Goal: Contribute content: Add original content to the website for others to see

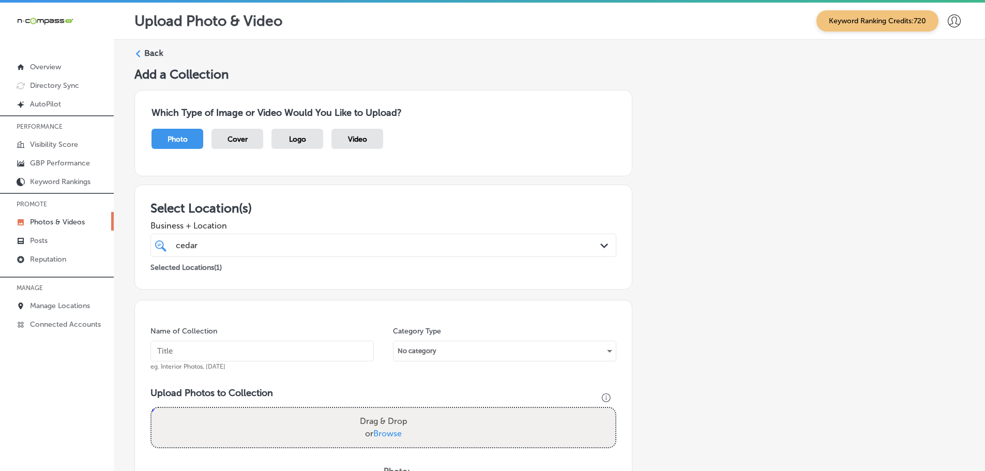
click at [137, 51] on polygon at bounding box center [138, 53] width 5 height 7
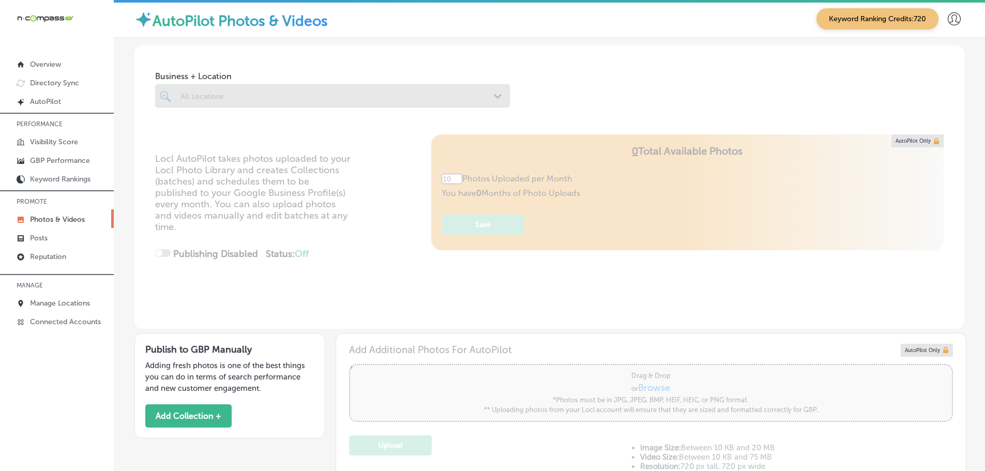
scroll to position [3, 0]
type input "5"
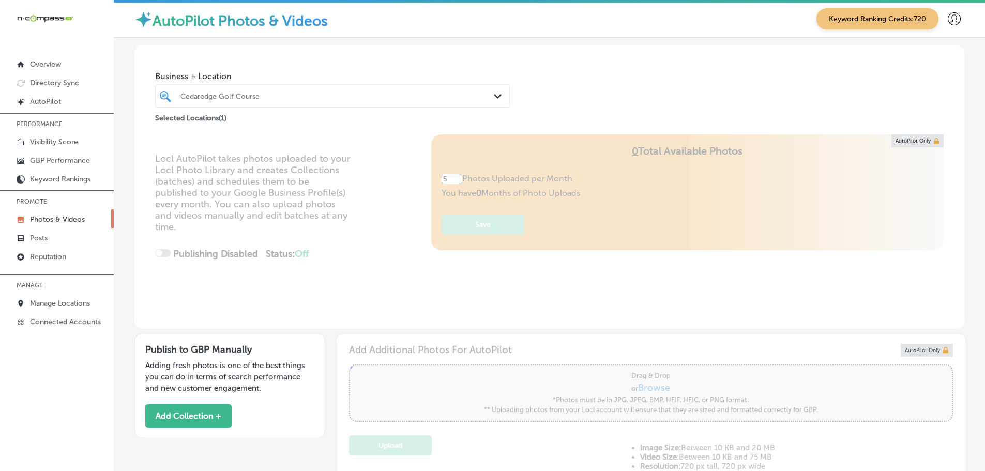
click at [490, 98] on div "Cedaredge Golf Course Path Created with Sketch." at bounding box center [333, 96] width 354 height 16
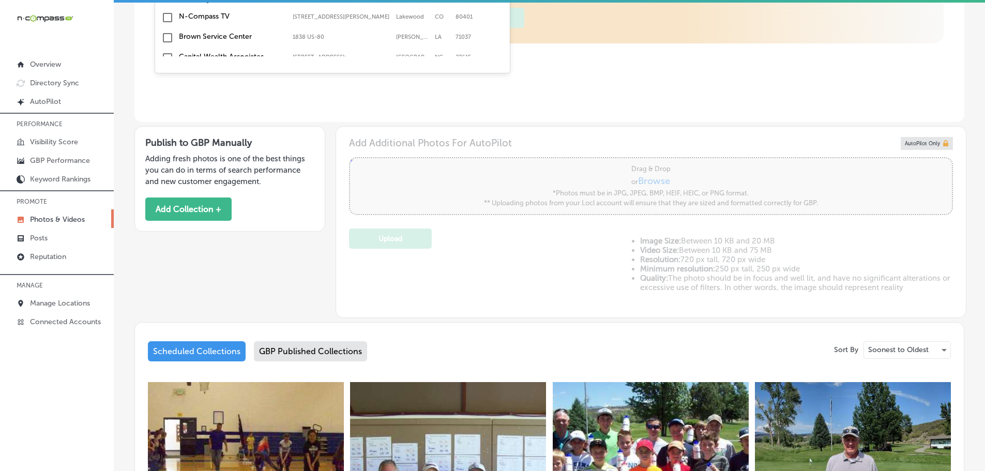
scroll to position [0, 0]
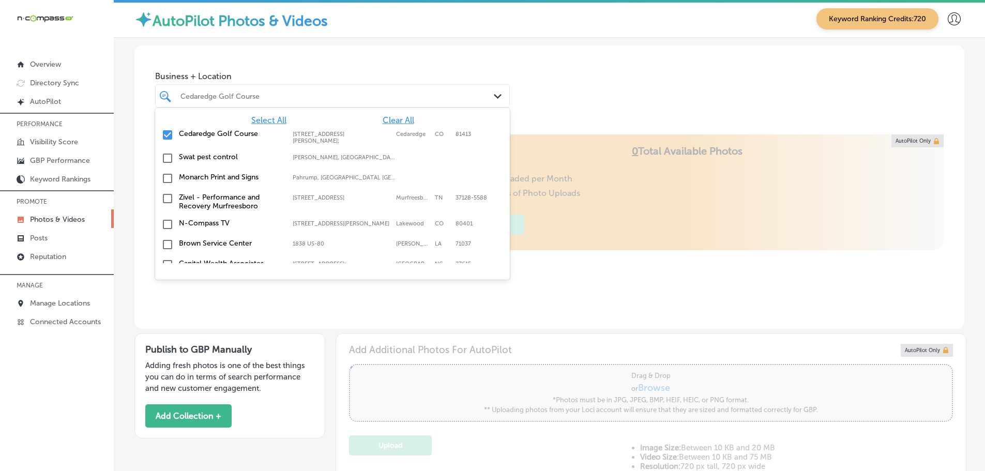
click at [384, 121] on span "Clear All" at bounding box center [399, 120] width 32 height 10
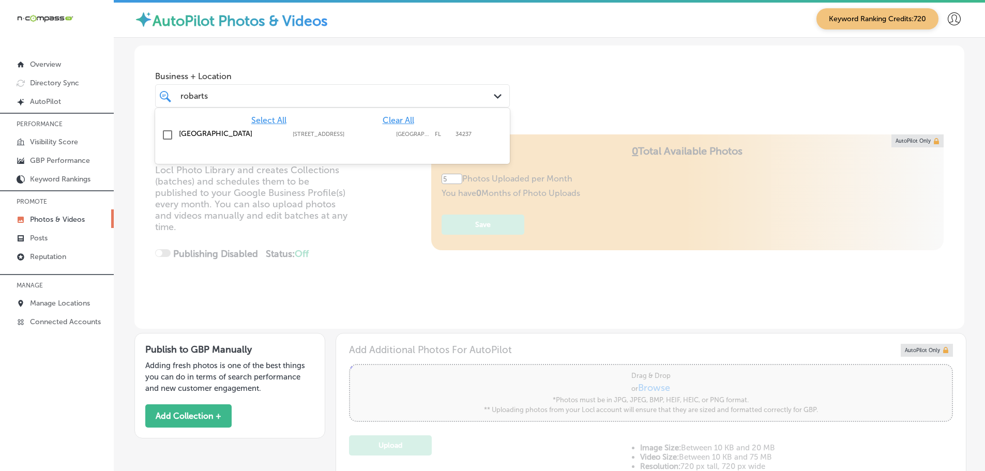
click at [194, 133] on label "[GEOGRAPHIC_DATA]" at bounding box center [230, 133] width 103 height 9
type input "robarts"
click at [536, 89] on div "Business + Location option [STREET_ADDRESS]. option [STREET_ADDRESS]. 2 results…" at bounding box center [549, 85] width 830 height 79
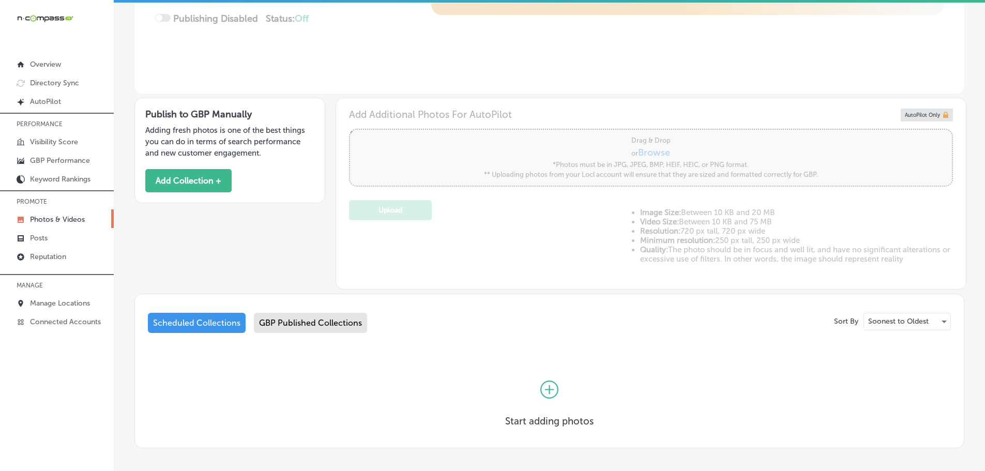
scroll to position [282, 0]
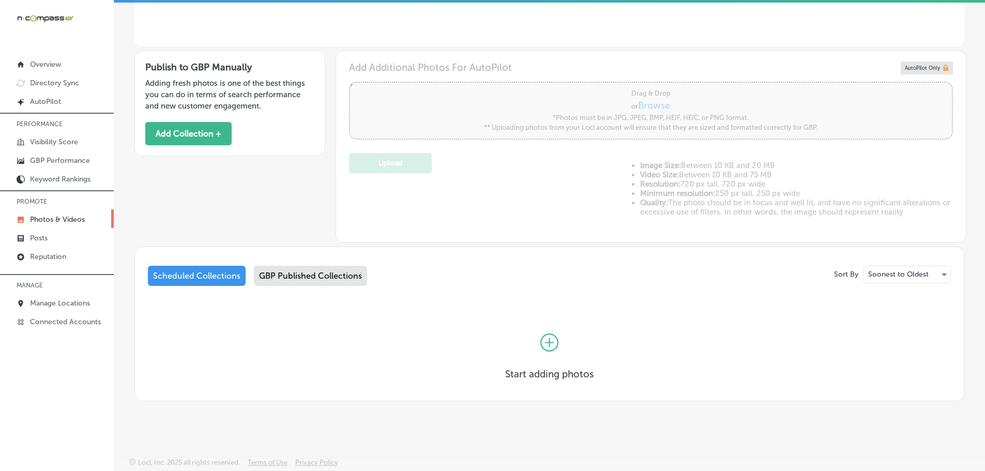
click at [309, 281] on div "GBP Published Collections" at bounding box center [310, 276] width 113 height 20
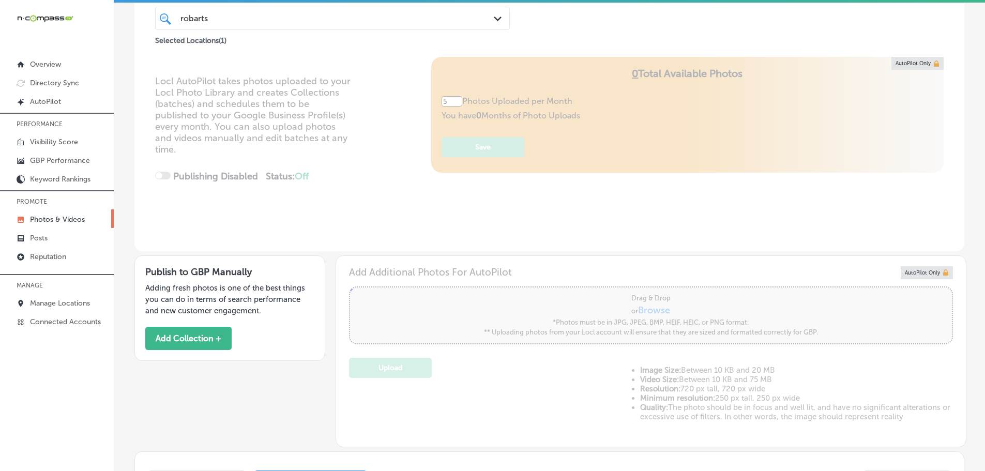
scroll to position [76, 0]
click at [204, 344] on button "Add Collection +" at bounding box center [188, 340] width 86 height 23
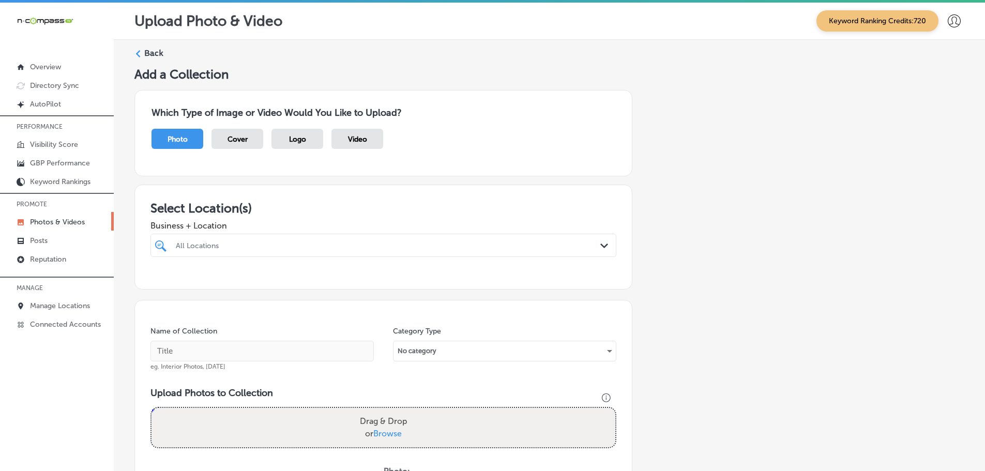
click at [554, 242] on div "All Locations" at bounding box center [389, 245] width 426 height 9
click at [408, 243] on div "ROBARTS ROBARTS" at bounding box center [363, 245] width 376 height 14
click at [186, 283] on label "[GEOGRAPHIC_DATA]" at bounding box center [242, 283] width 137 height 9
type input "RObarts"
click at [356, 221] on span "Business + Location" at bounding box center [384, 226] width 466 height 10
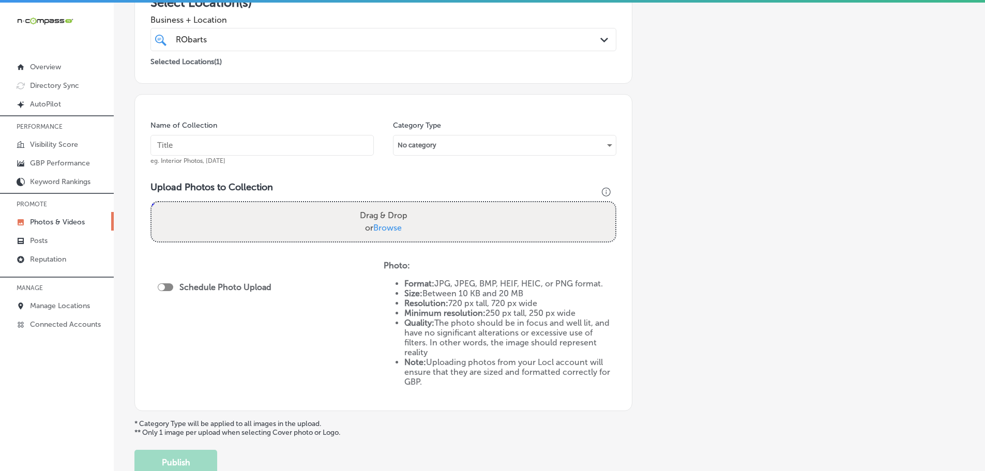
scroll to position [207, 0]
click at [385, 228] on span "Browse" at bounding box center [387, 227] width 28 height 10
click at [385, 204] on input "Drag & Drop or Browse" at bounding box center [384, 202] width 464 height 3
type input "C:\fakepath\20250802_135150.jpg"
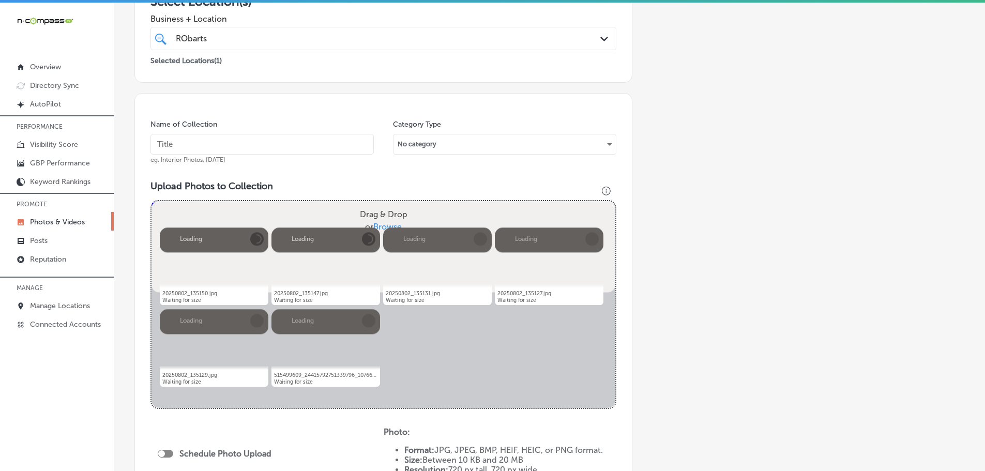
click at [263, 141] on input "text" at bounding box center [262, 144] width 223 height 21
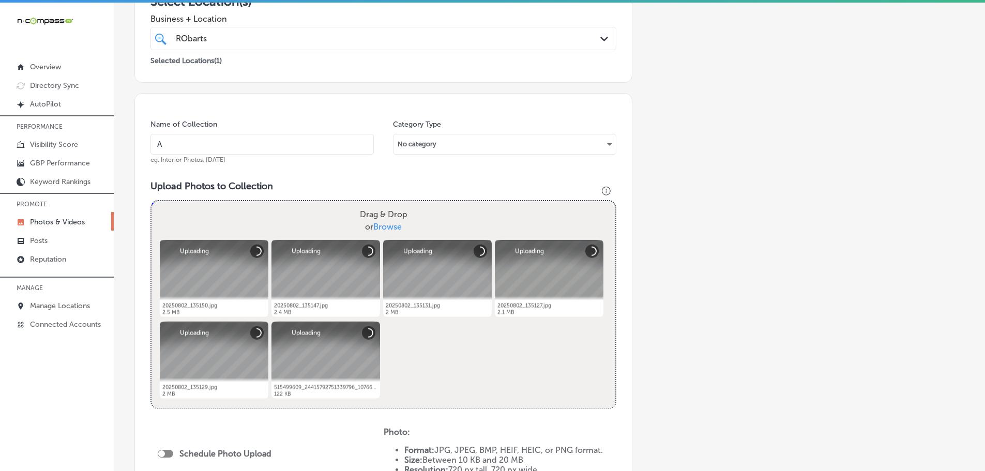
type input "A"
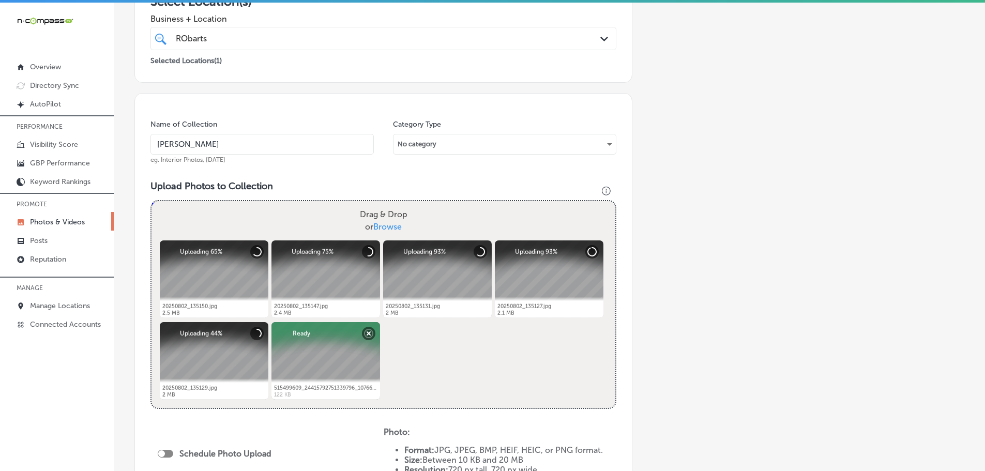
type input "[GEOGRAPHIC_DATA]"
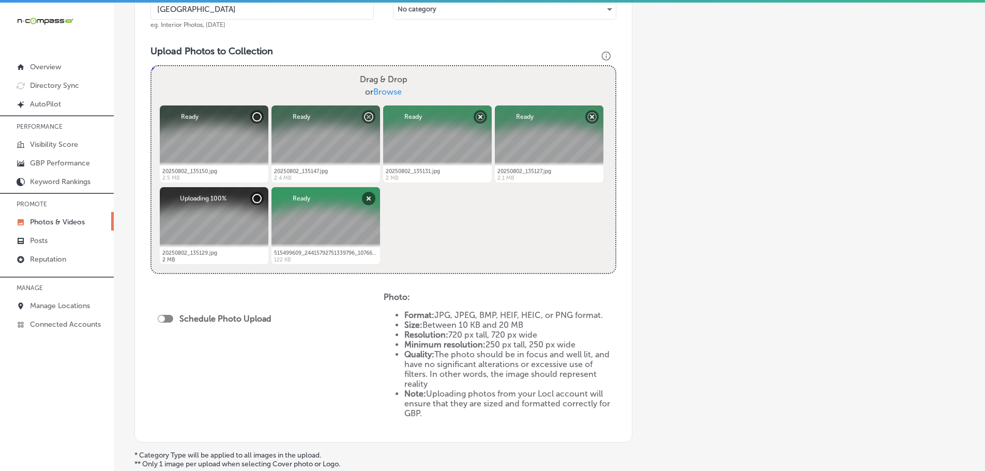
scroll to position [362, 0]
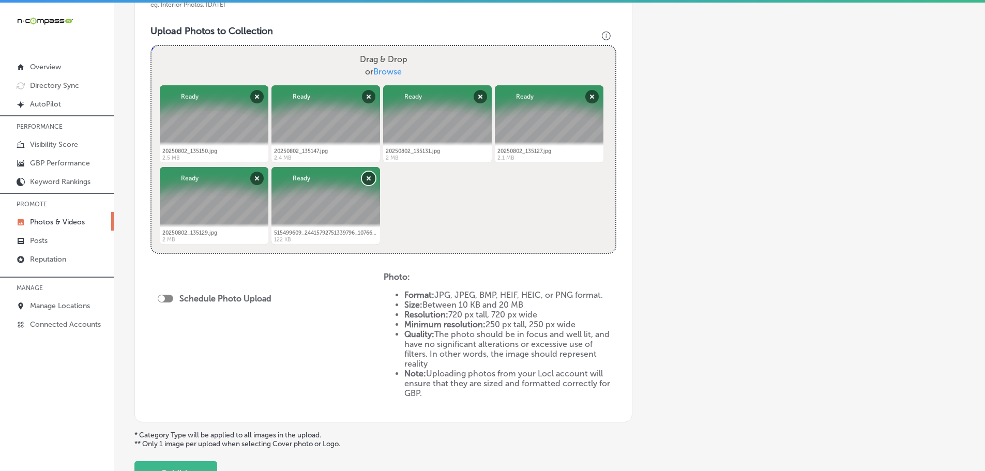
click at [373, 178] on button "Remove" at bounding box center [368, 178] width 13 height 13
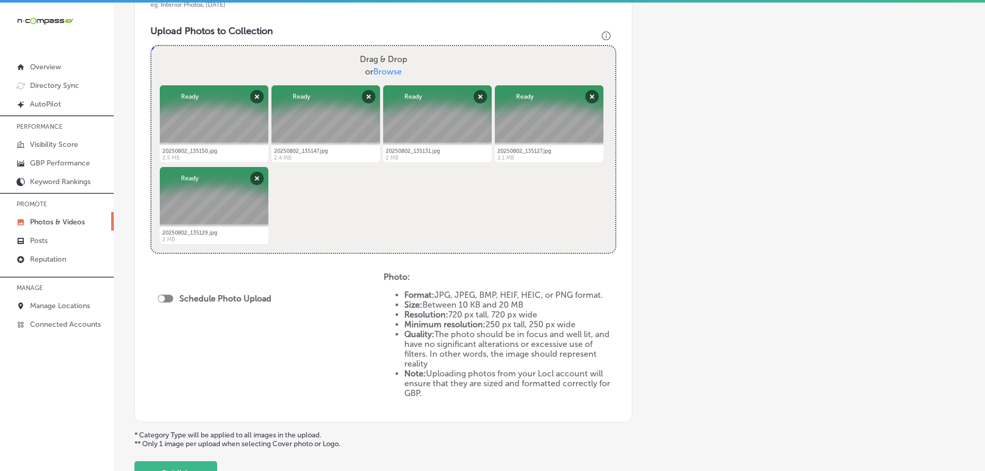
click at [161, 296] on div at bounding box center [161, 298] width 7 height 7
checkbox input "true"
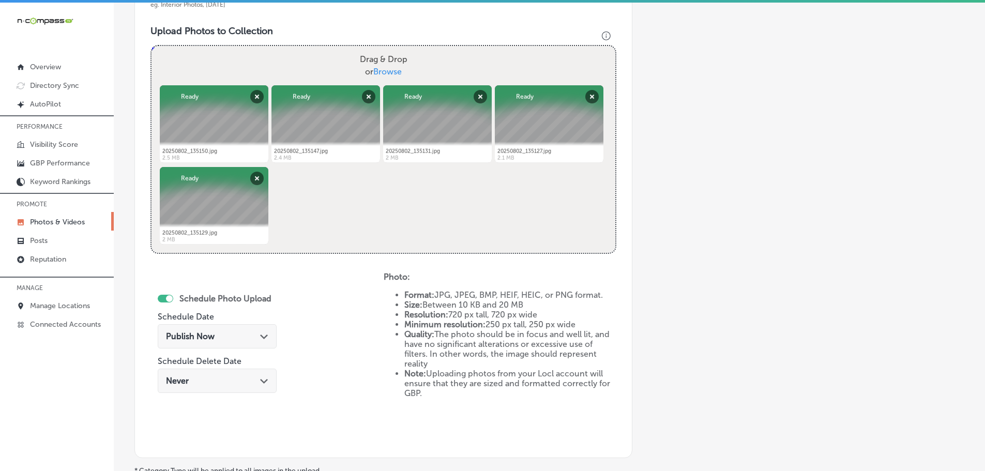
click at [264, 337] on polygon at bounding box center [264, 337] width 8 height 5
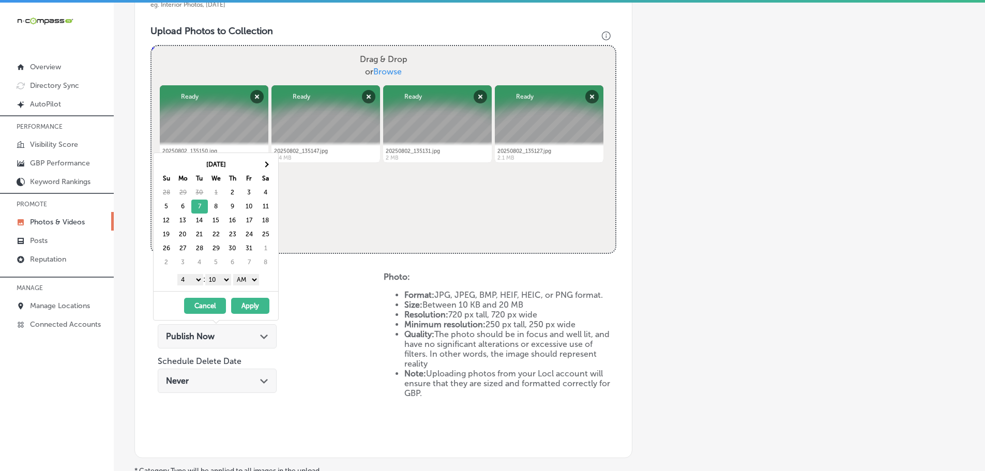
click at [192, 281] on select "1 2 3 4 5 6 7 8 9 10 11 12" at bounding box center [190, 279] width 26 height 11
click at [215, 280] on select "00 10 20 30 40 50" at bounding box center [218, 279] width 26 height 11
click at [243, 281] on select "AM PM" at bounding box center [246, 279] width 26 height 11
click at [252, 305] on button "Apply" at bounding box center [250, 306] width 38 height 16
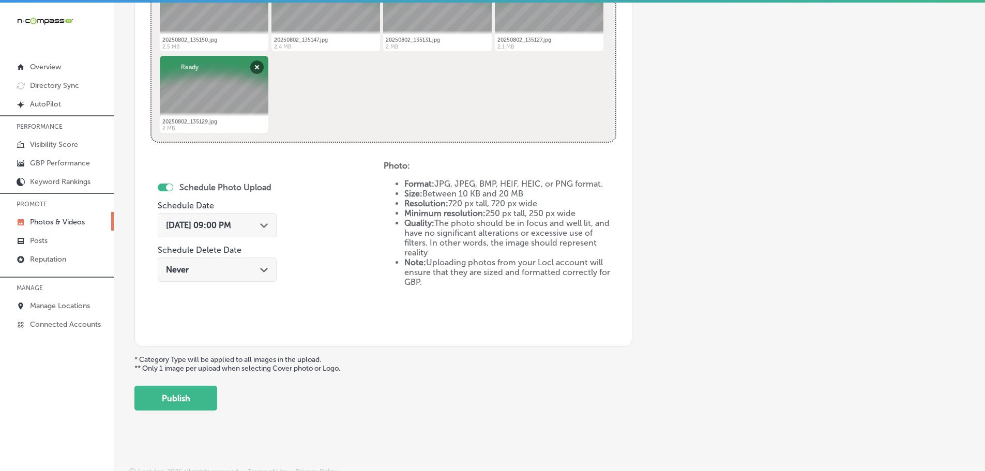
scroll to position [481, 0]
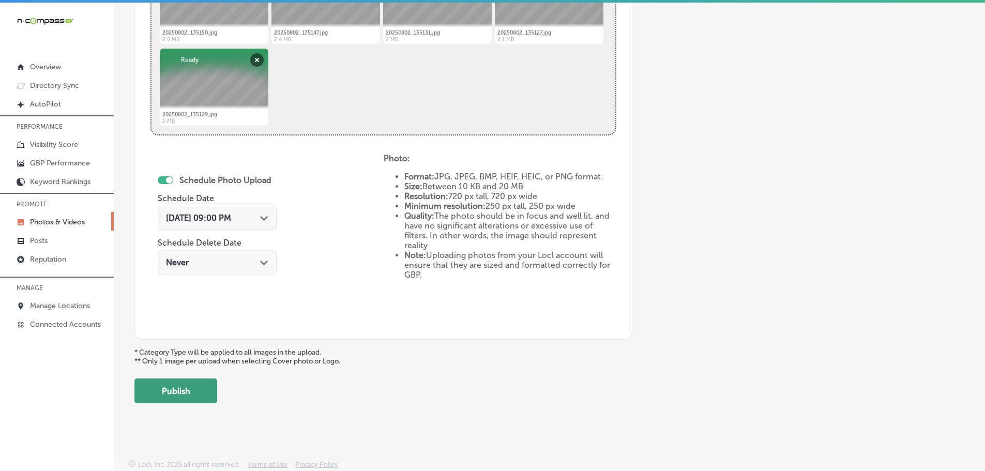
click at [207, 394] on button "Publish" at bounding box center [175, 391] width 83 height 25
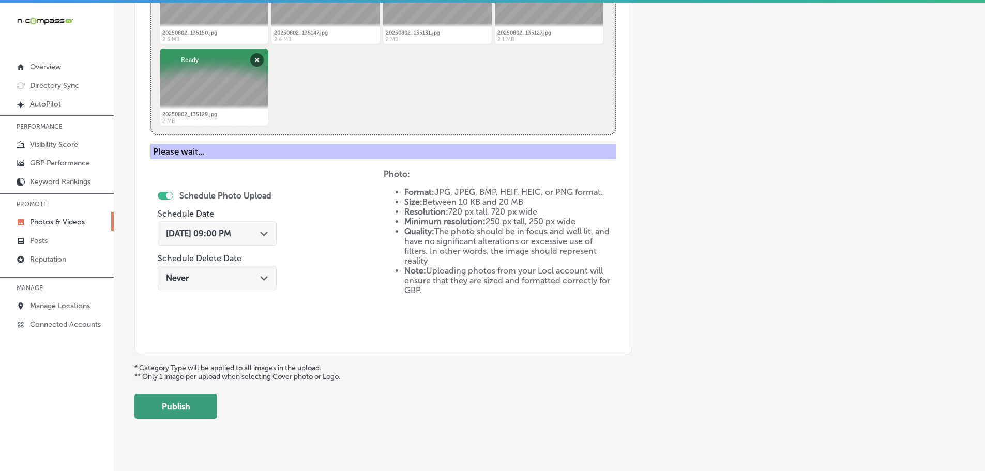
scroll to position [313, 0]
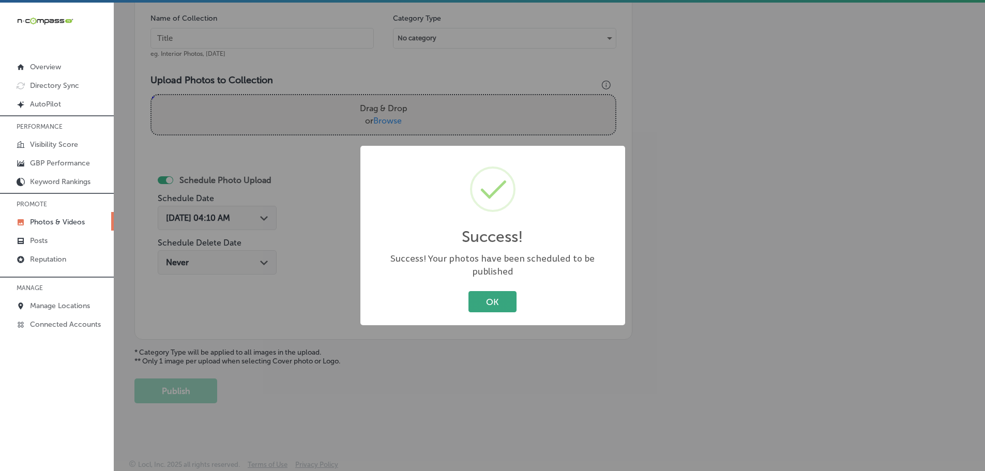
click at [491, 296] on button "OK" at bounding box center [493, 301] width 48 height 21
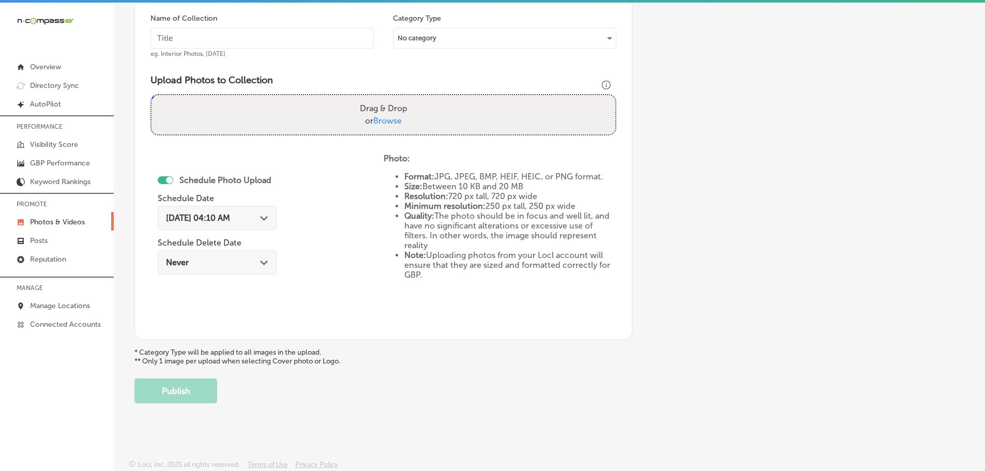
click at [378, 119] on span "Browse" at bounding box center [387, 121] width 28 height 10
click at [378, 98] on input "Drag & Drop or Browse" at bounding box center [384, 96] width 464 height 3
type input "C:\fakepath\20250802_135312.jpg"
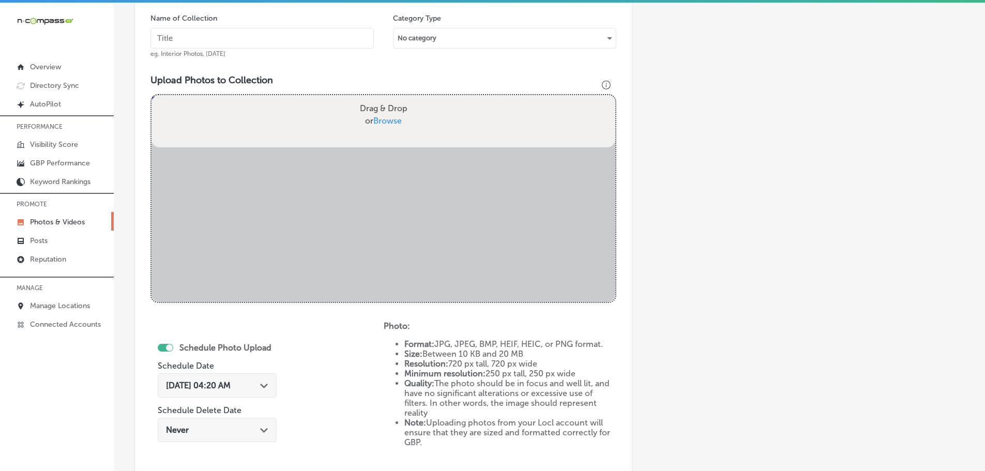
click at [277, 33] on input "text" at bounding box center [262, 38] width 223 height 21
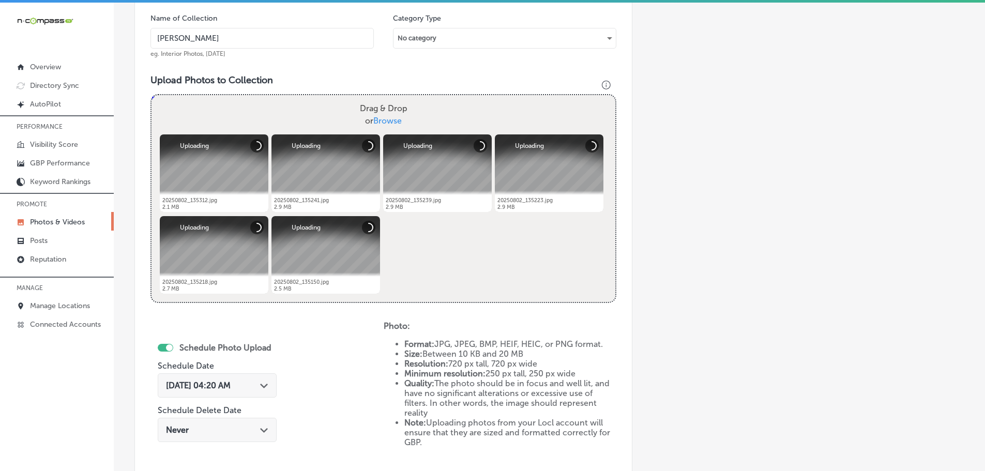
type input "[GEOGRAPHIC_DATA]"
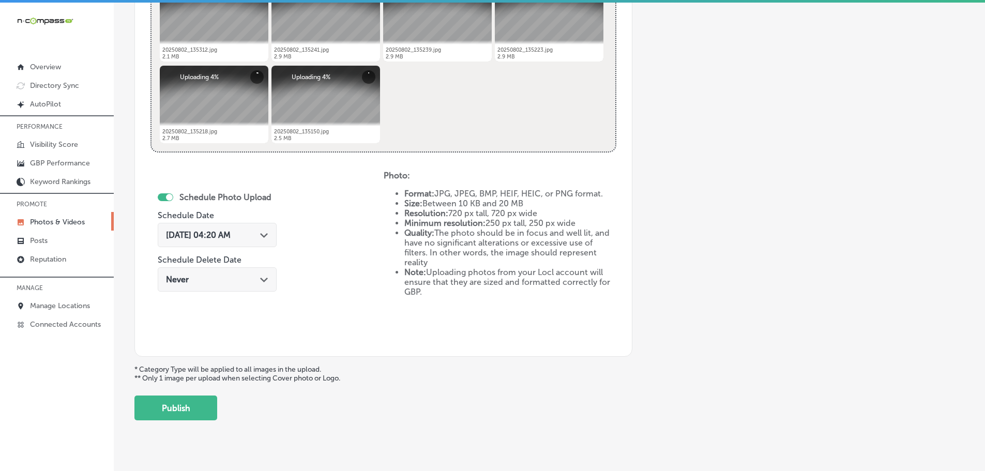
scroll to position [468, 0]
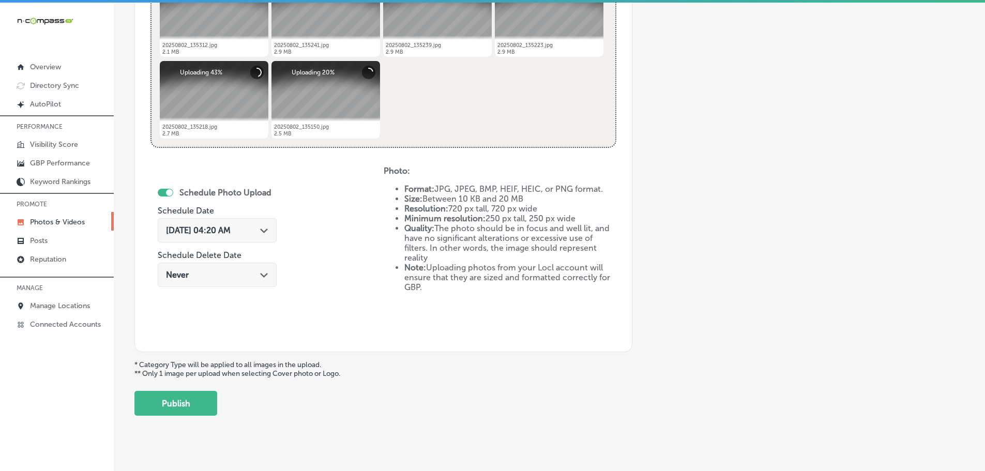
click at [264, 230] on icon "Path Created with Sketch." at bounding box center [264, 231] width 8 height 5
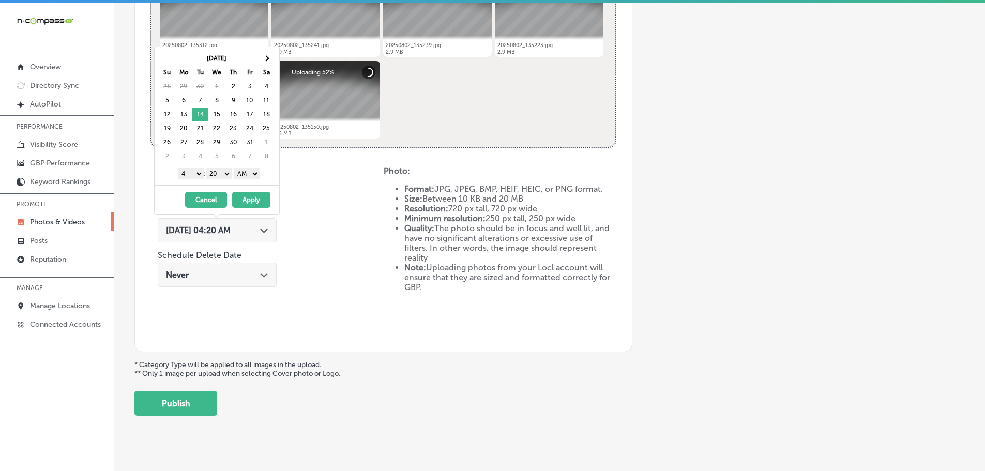
click at [194, 176] on select "1 2 3 4 5 6 7 8 9 10 11 12" at bounding box center [191, 173] width 26 height 11
click at [216, 174] on select "00 10 20 30 40 50" at bounding box center [219, 173] width 26 height 11
click at [244, 174] on select "AM PM" at bounding box center [247, 173] width 26 height 11
click at [252, 198] on button "Apply" at bounding box center [251, 200] width 38 height 16
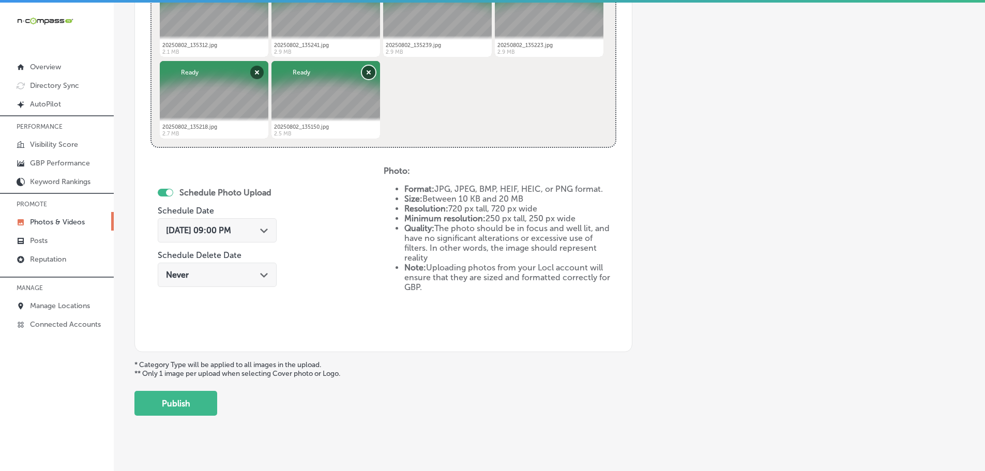
click at [367, 74] on button "Remove" at bounding box center [368, 72] width 13 height 13
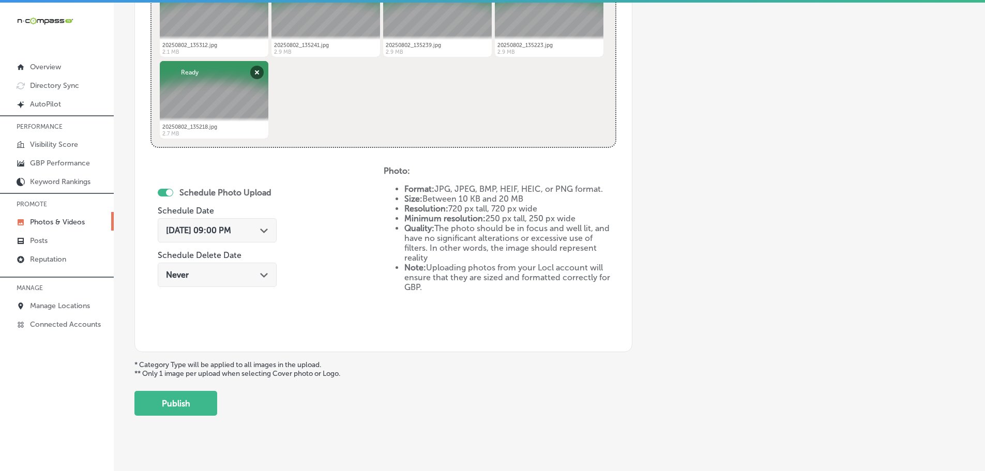
scroll to position [481, 0]
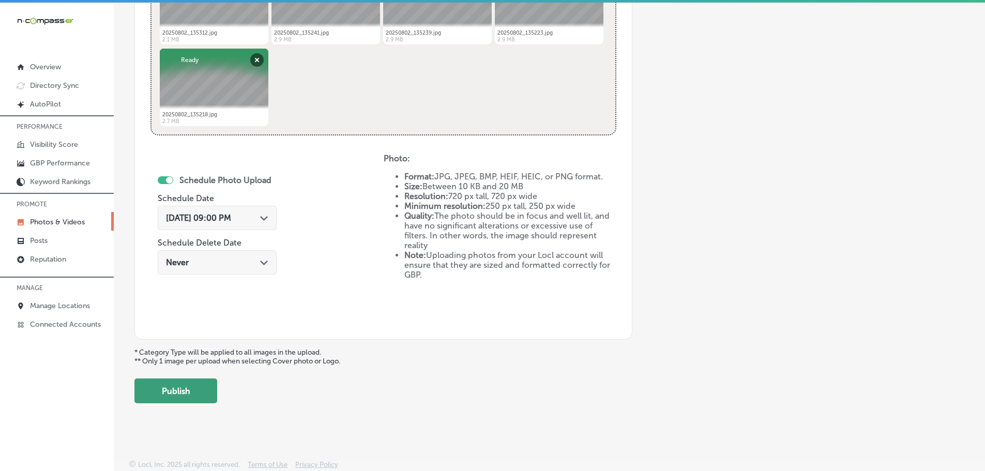
click at [191, 383] on button "Publish" at bounding box center [175, 391] width 83 height 25
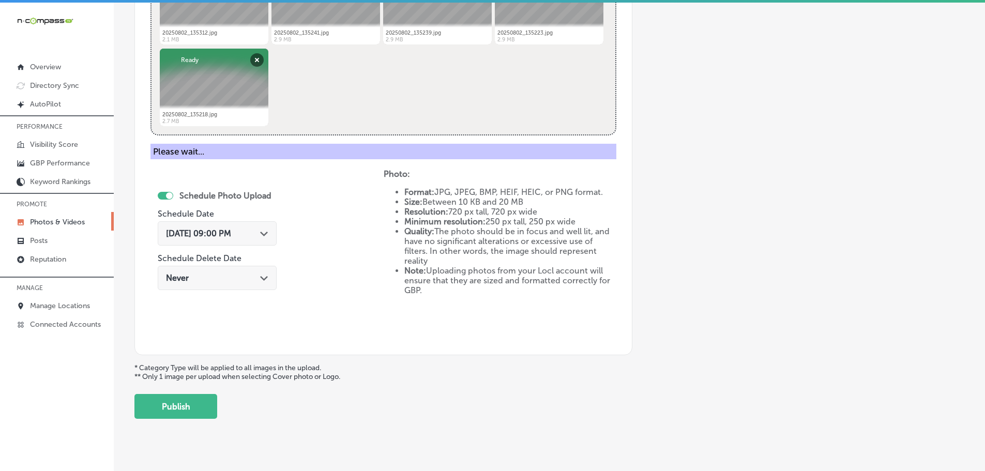
scroll to position [313, 0]
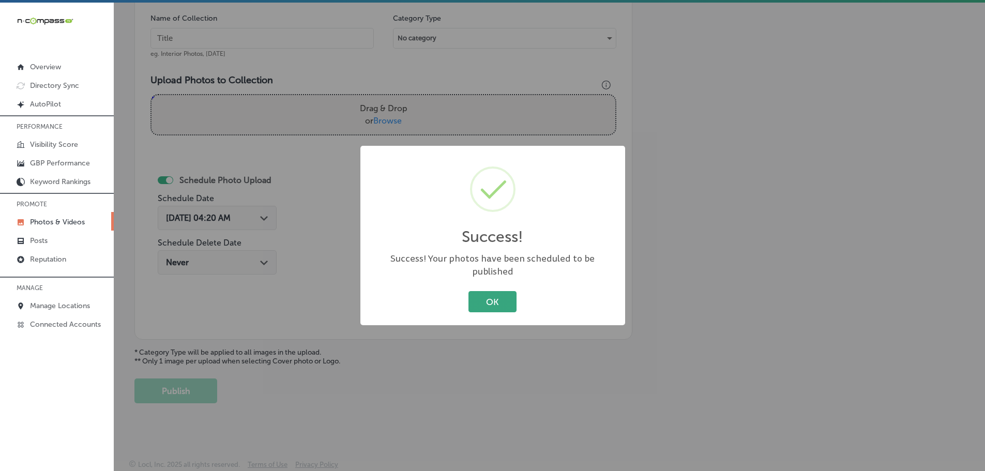
click at [500, 292] on button "OK" at bounding box center [493, 301] width 48 height 21
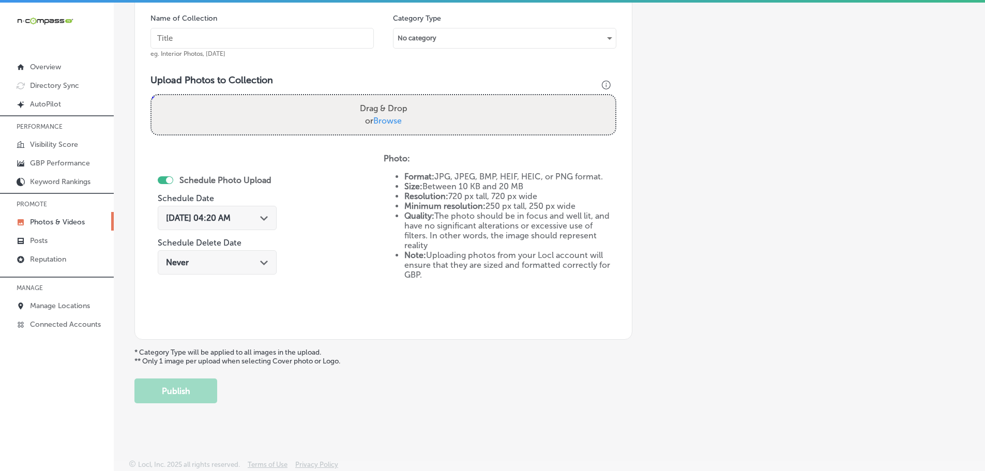
click at [385, 121] on span "Browse" at bounding box center [387, 121] width 28 height 10
click at [385, 98] on input "Drag & Drop or Browse" at bounding box center [384, 96] width 464 height 3
type input "C:\fakepath\20250802_135632.jpg"
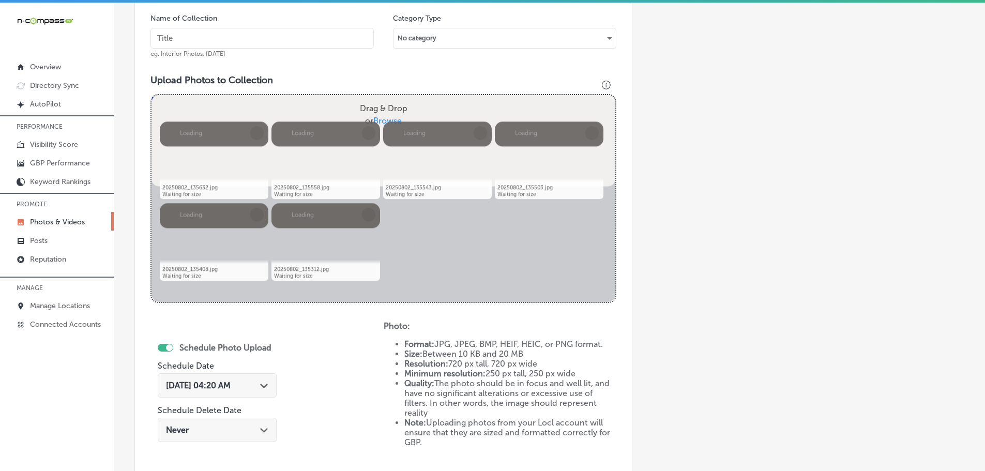
click at [268, 34] on input "text" at bounding box center [262, 38] width 223 height 21
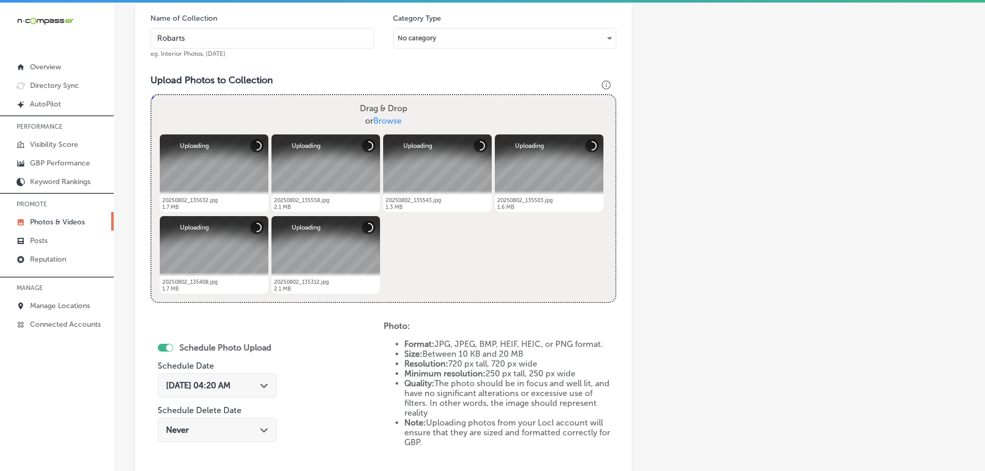
type input "[GEOGRAPHIC_DATA]"
click at [264, 387] on polygon at bounding box center [264, 386] width 8 height 5
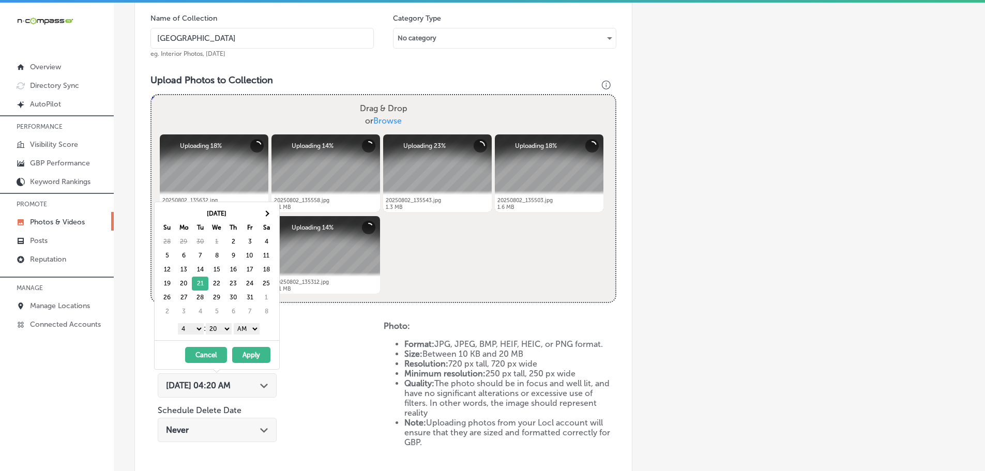
click at [189, 327] on select "1 2 3 4 5 6 7 8 9 10 11 12" at bounding box center [191, 328] width 26 height 11
click at [218, 330] on select "00 10 20 30 40 50" at bounding box center [219, 328] width 26 height 11
click at [256, 327] on select "AM PM" at bounding box center [247, 328] width 26 height 11
click at [250, 353] on button "Apply" at bounding box center [251, 355] width 38 height 16
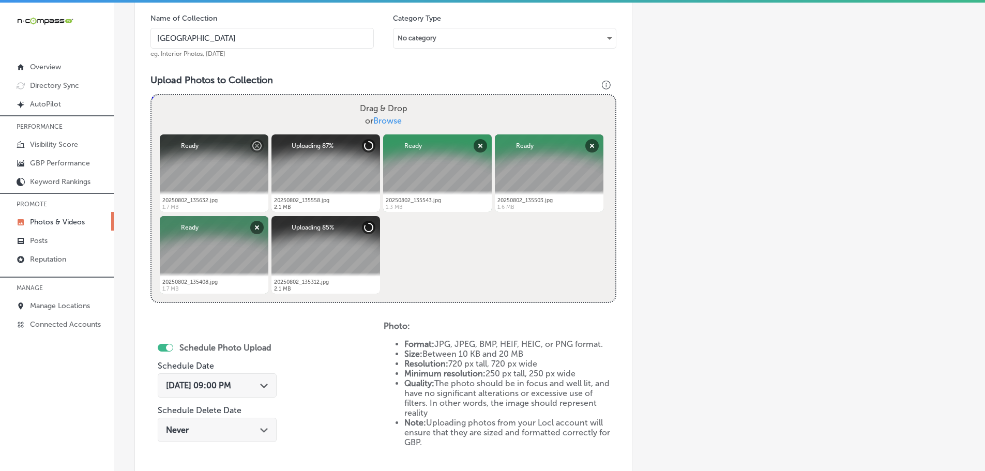
scroll to position [365, 0]
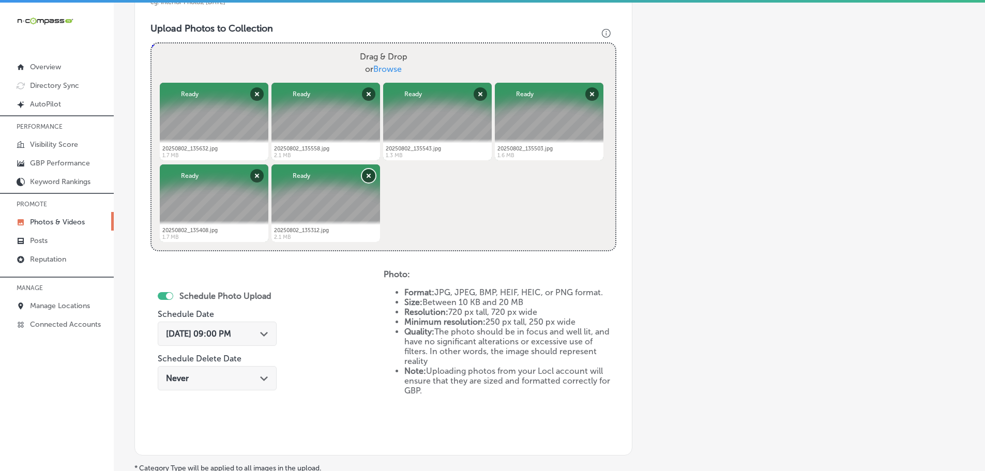
click at [371, 174] on button "Remove" at bounding box center [368, 175] width 13 height 13
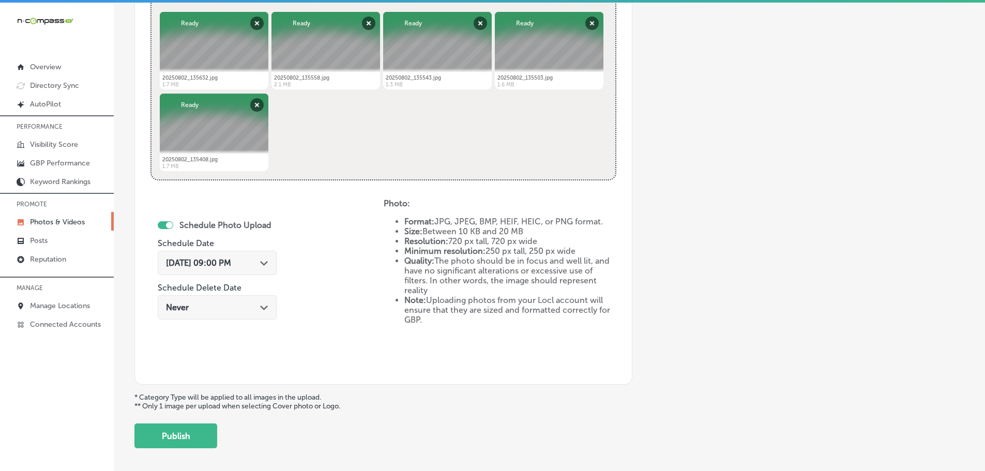
scroll to position [481, 0]
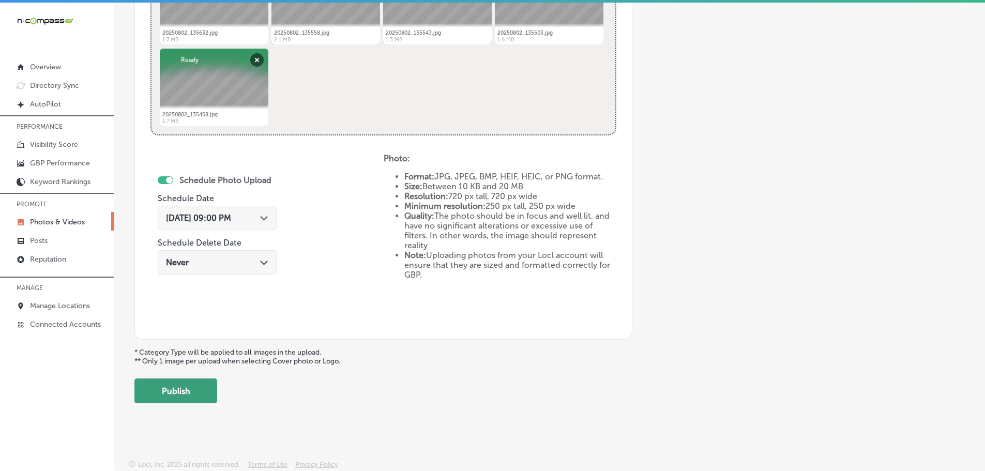
click at [181, 390] on button "Publish" at bounding box center [175, 391] width 83 height 25
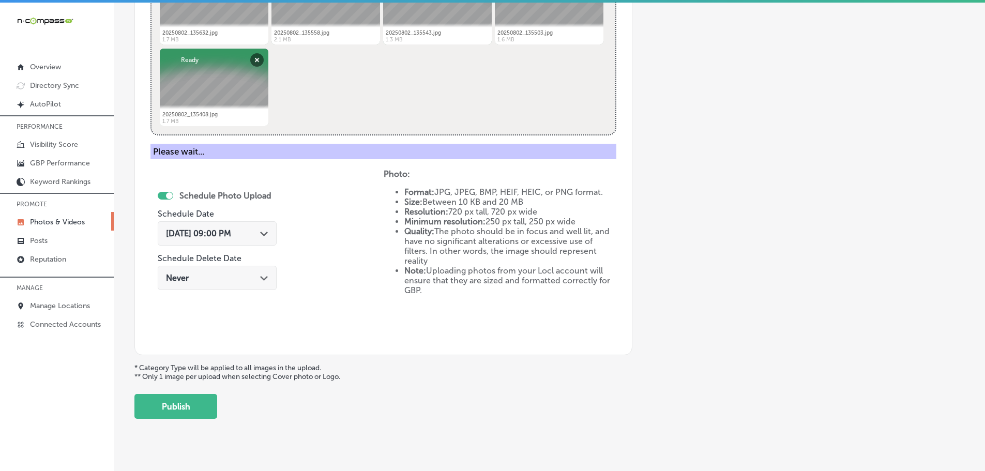
scroll to position [313, 0]
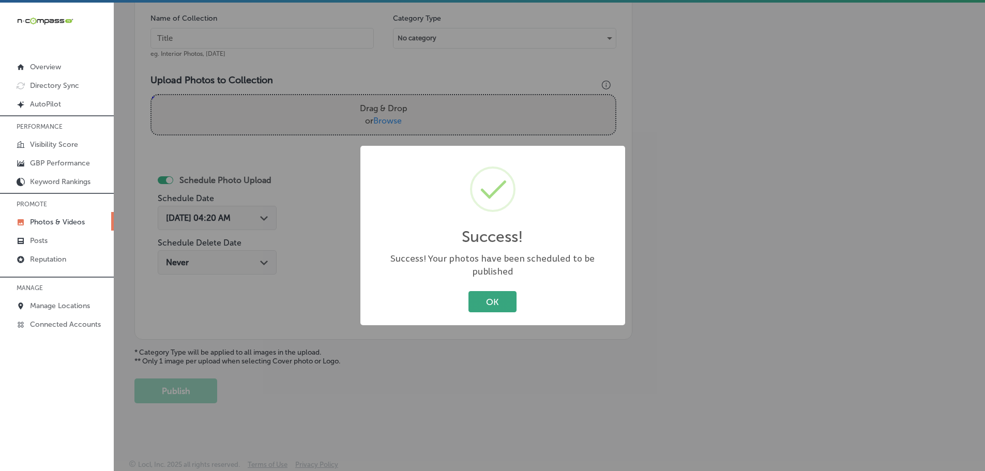
click at [482, 291] on button "OK" at bounding box center [493, 301] width 48 height 21
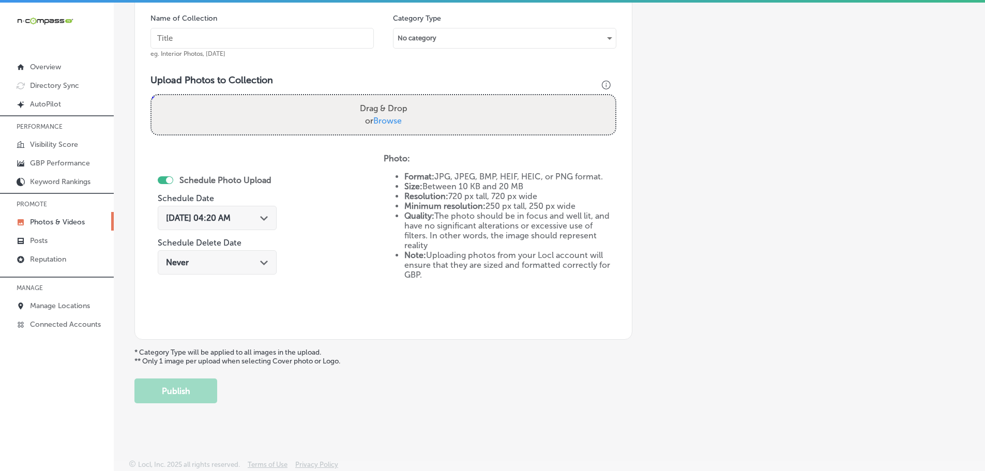
click at [383, 121] on span "Browse" at bounding box center [387, 121] width 28 height 10
click at [383, 98] on input "Drag & Drop or Browse" at bounding box center [384, 96] width 464 height 3
type input "C:\fakepath\20250802_140053.jpg"
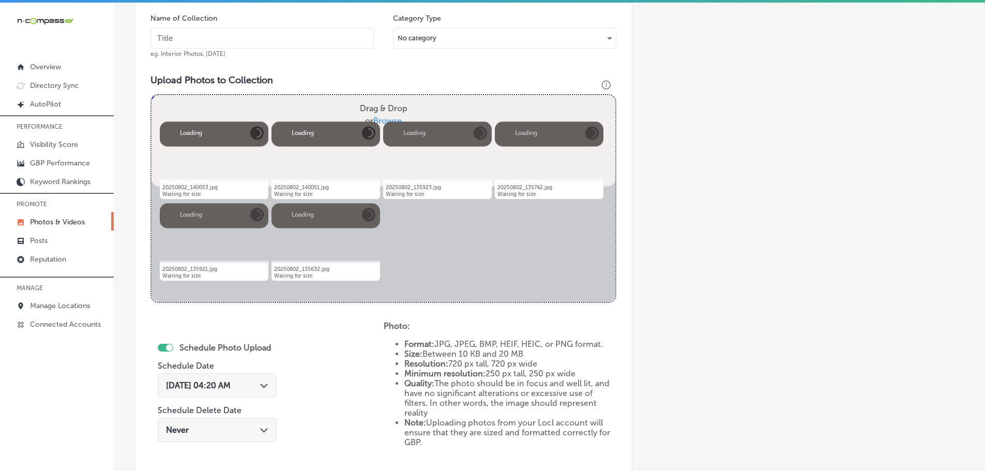
click at [286, 34] on input "text" at bounding box center [262, 38] width 223 height 21
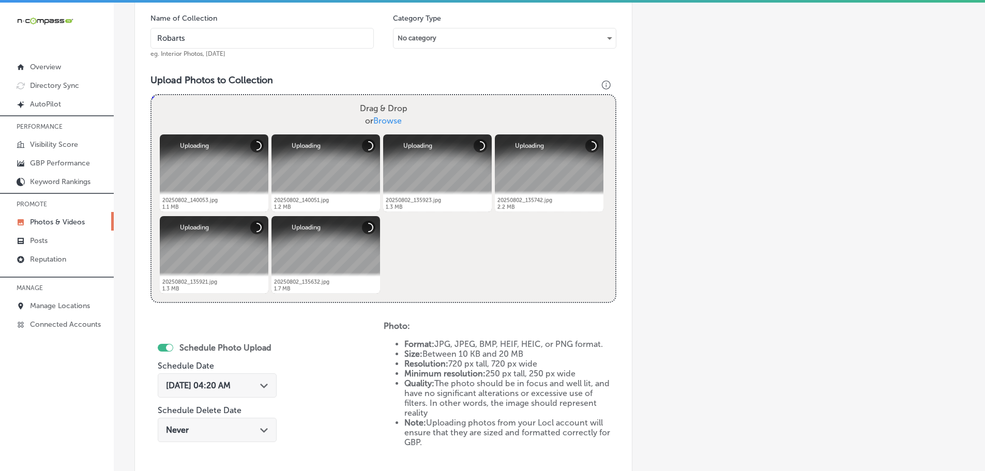
type input "[GEOGRAPHIC_DATA]"
click at [265, 384] on icon "Path Created with Sketch." at bounding box center [264, 386] width 8 height 5
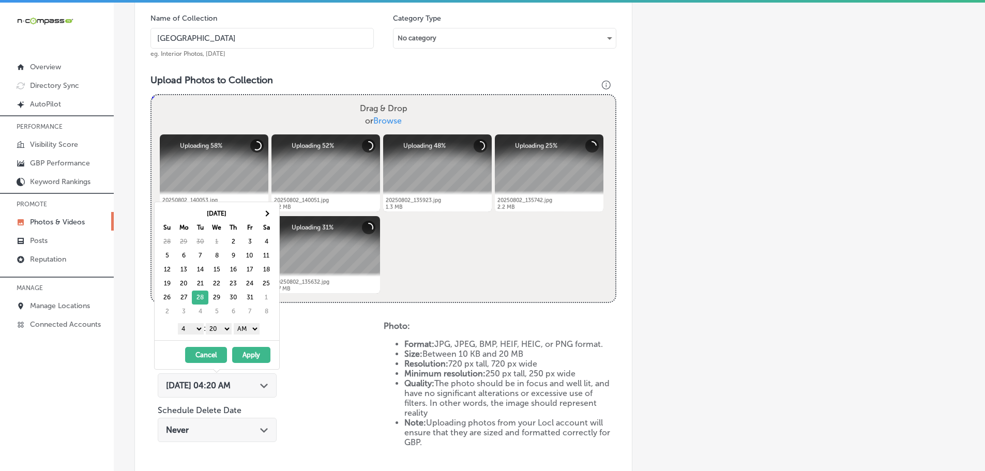
click at [189, 329] on select "1 2 3 4 5 6 7 8 9 10 11 12" at bounding box center [191, 328] width 26 height 11
click at [213, 325] on select "00 10 20 30 40 50" at bounding box center [219, 328] width 26 height 11
click at [254, 328] on select "AM PM" at bounding box center [247, 328] width 26 height 11
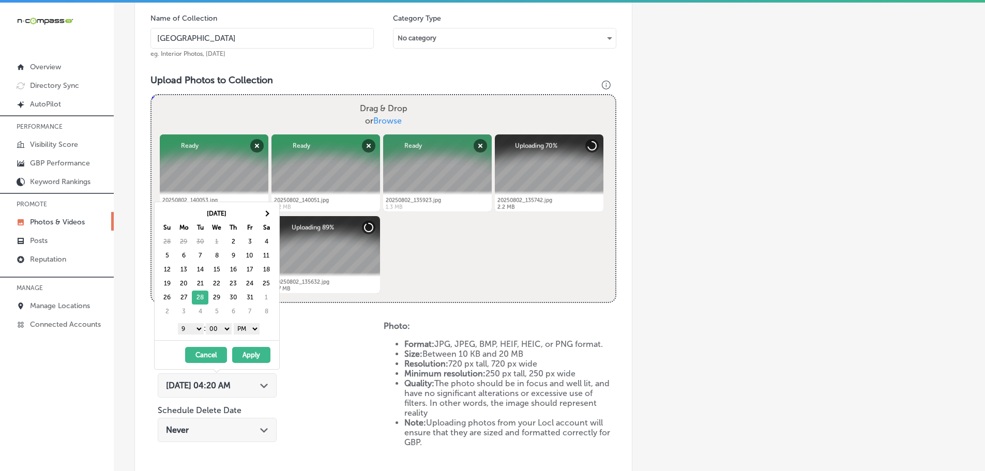
click at [255, 357] on button "Apply" at bounding box center [251, 355] width 38 height 16
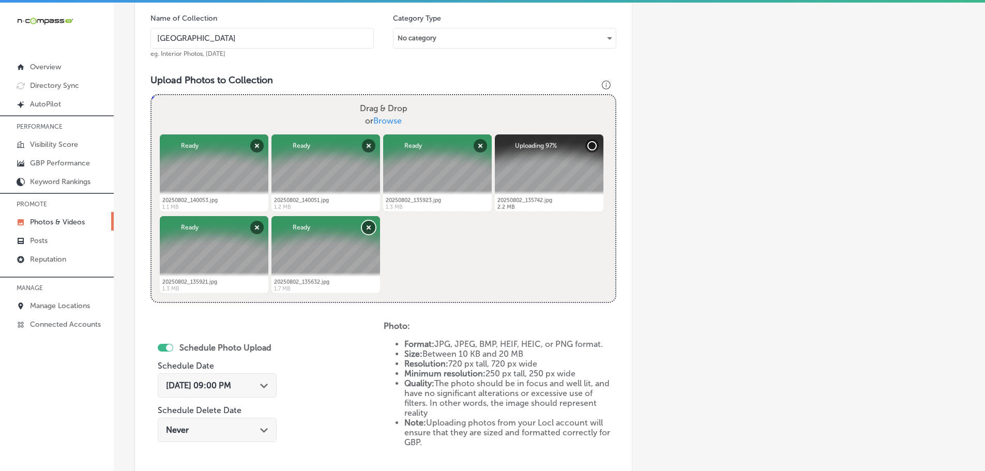
click at [367, 228] on button "Remove" at bounding box center [368, 227] width 13 height 13
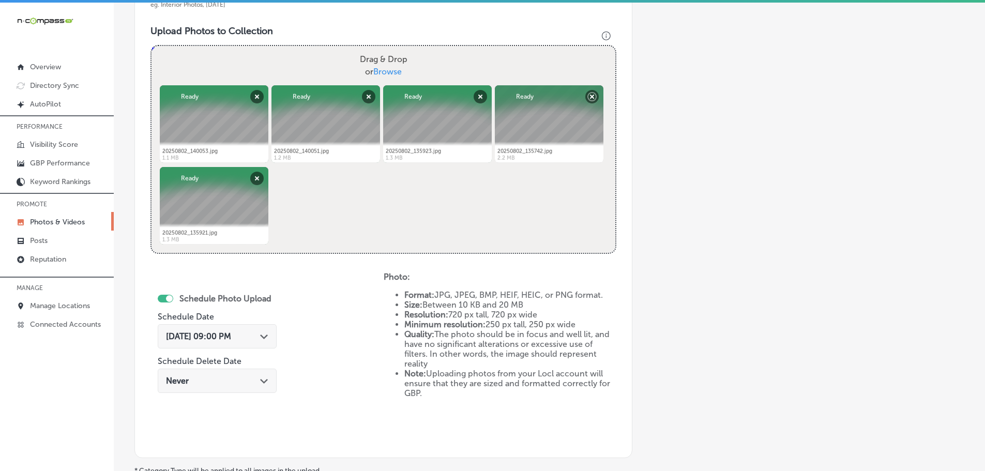
scroll to position [416, 0]
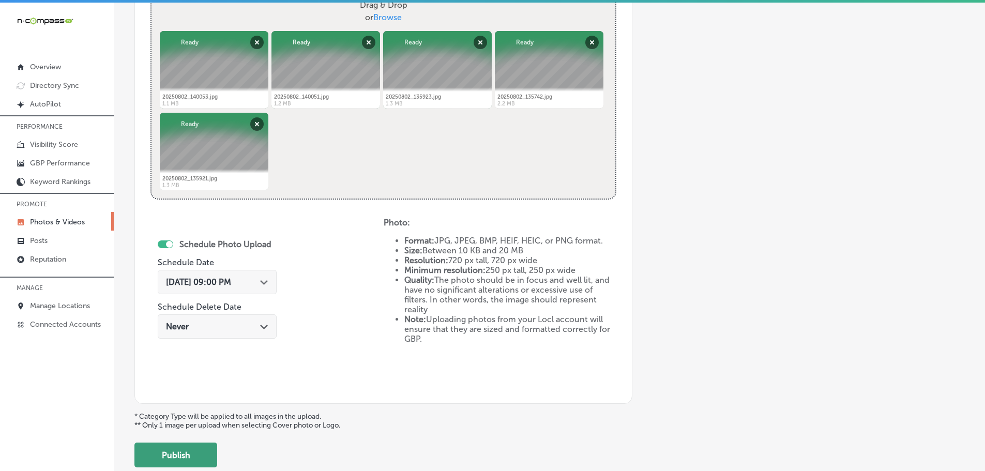
click at [177, 445] on button "Publish" at bounding box center [175, 455] width 83 height 25
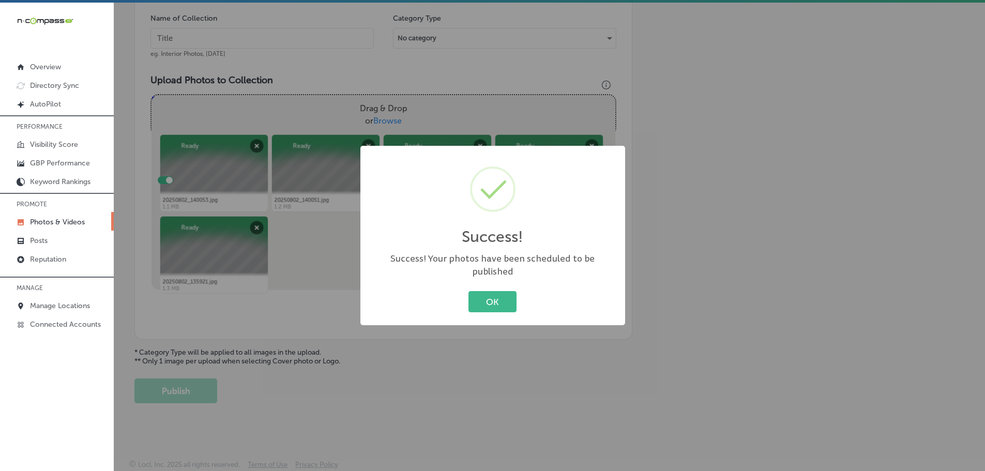
scroll to position [313, 0]
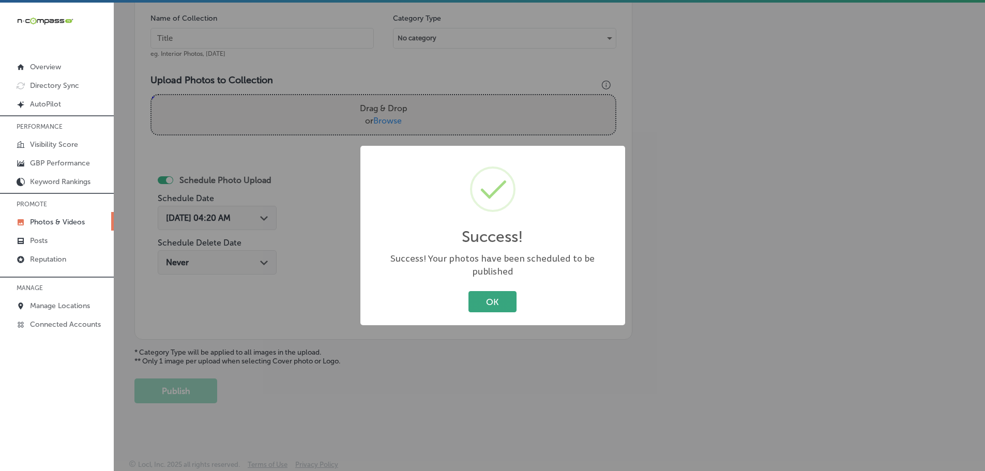
click at [494, 293] on button "OK" at bounding box center [493, 301] width 48 height 21
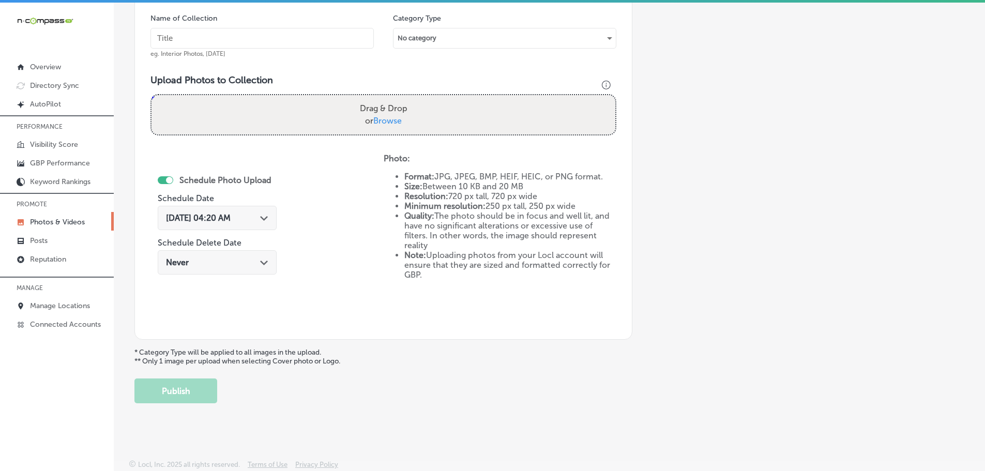
click at [384, 117] on span "Browse" at bounding box center [387, 121] width 28 height 10
click at [384, 98] on input "Drag & Drop or Browse" at bounding box center [384, 96] width 464 height 3
type input "C:\fakepath\20250802_134034.jpg"
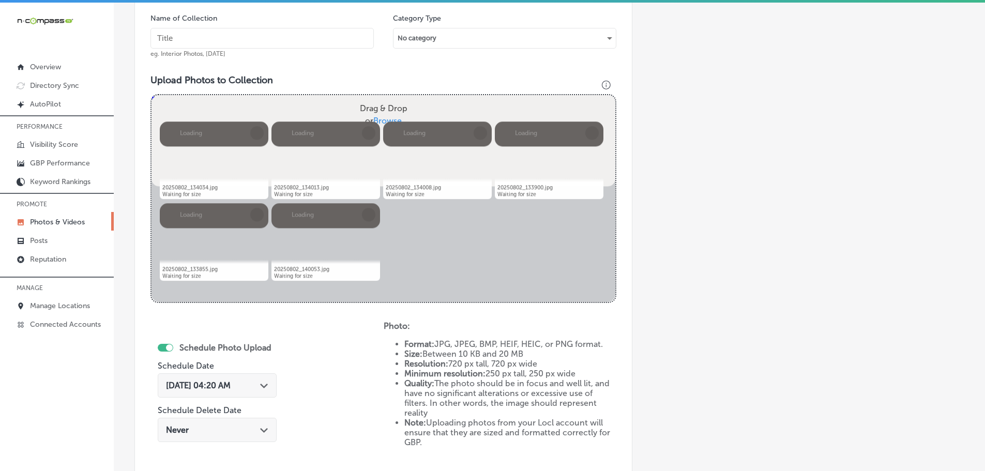
click at [272, 43] on input "text" at bounding box center [262, 38] width 223 height 21
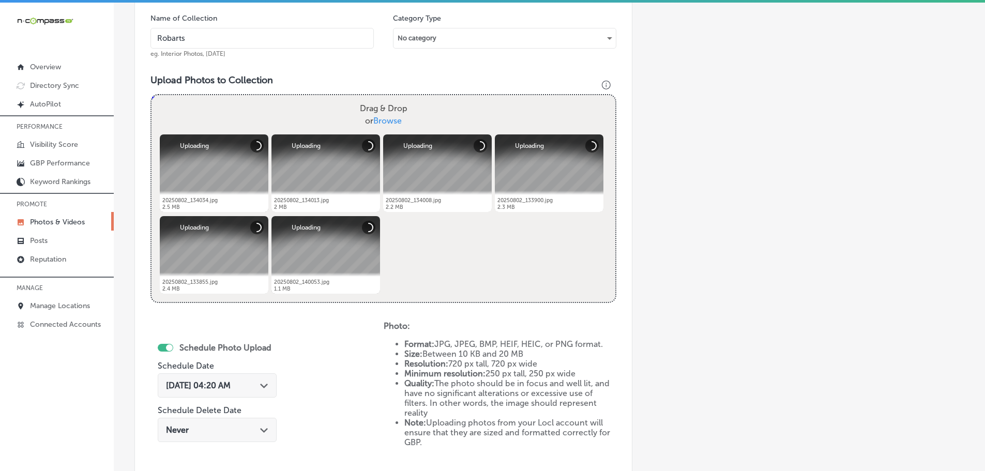
type input "[GEOGRAPHIC_DATA]"
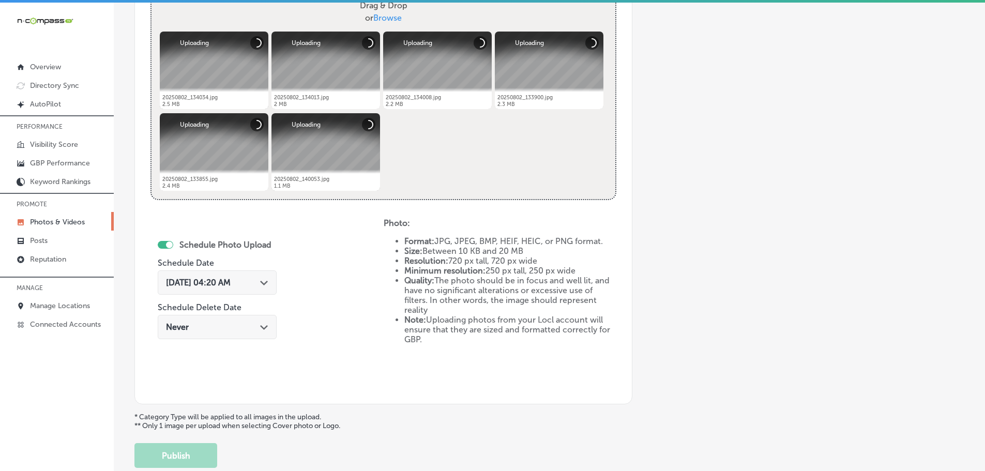
scroll to position [416, 0]
click at [256, 280] on div "[DATE] 04:20 AM Path Created with Sketch." at bounding box center [217, 282] width 102 height 10
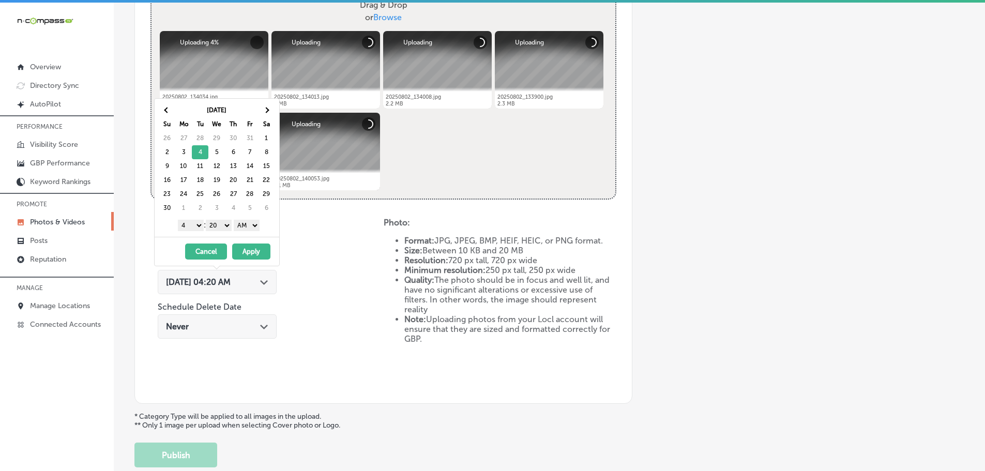
click at [196, 225] on select "1 2 3 4 5 6 7 8 9 10 11 12" at bounding box center [191, 225] width 26 height 11
click at [216, 220] on select "00 10 20 30 40 50" at bounding box center [219, 225] width 26 height 11
click at [256, 227] on select "AM PM" at bounding box center [247, 225] width 26 height 11
click at [256, 250] on button "Apply" at bounding box center [251, 252] width 38 height 16
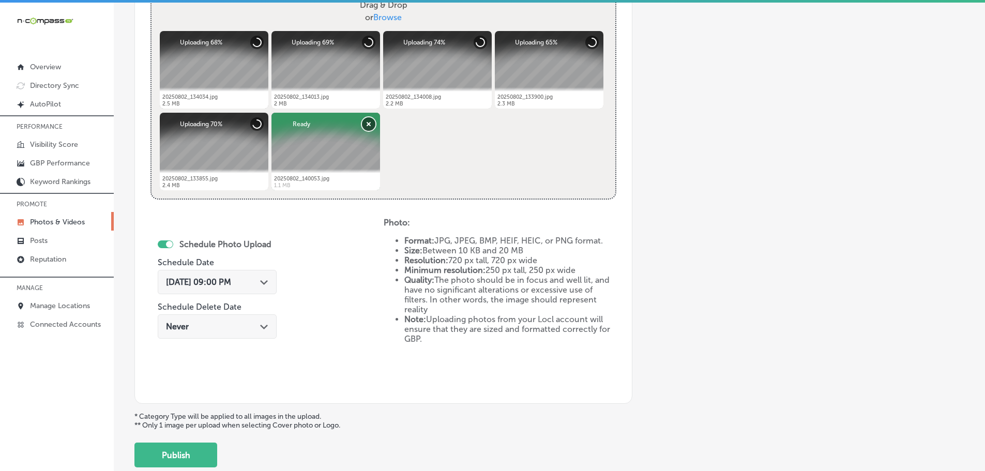
click at [367, 125] on button "Remove" at bounding box center [368, 123] width 13 height 13
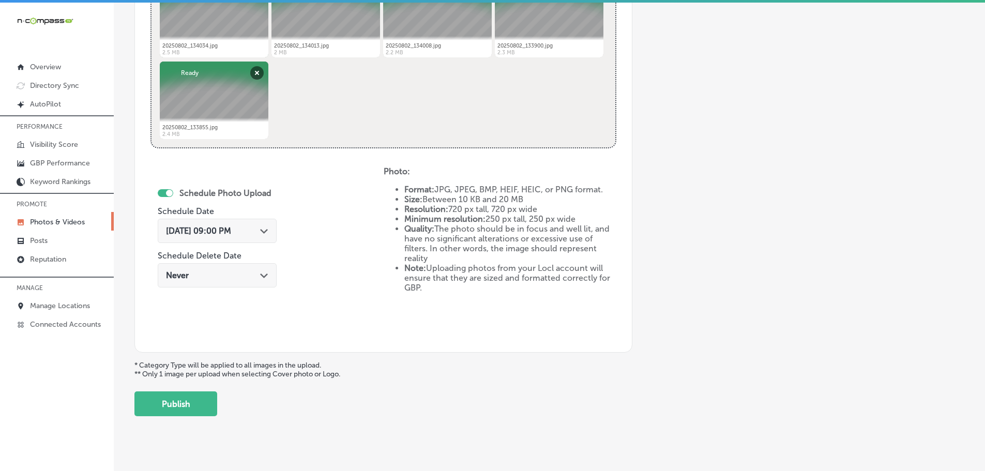
scroll to position [468, 0]
click at [191, 404] on button "Publish" at bounding box center [175, 403] width 83 height 25
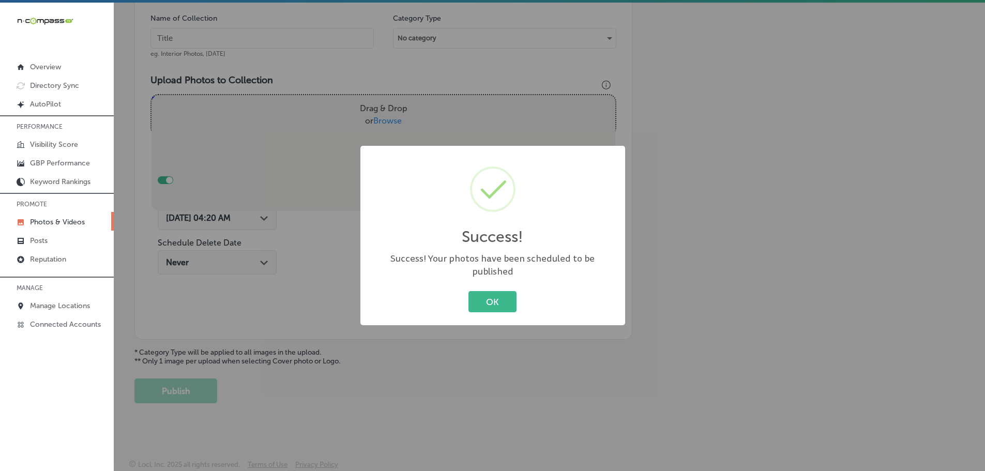
scroll to position [313, 0]
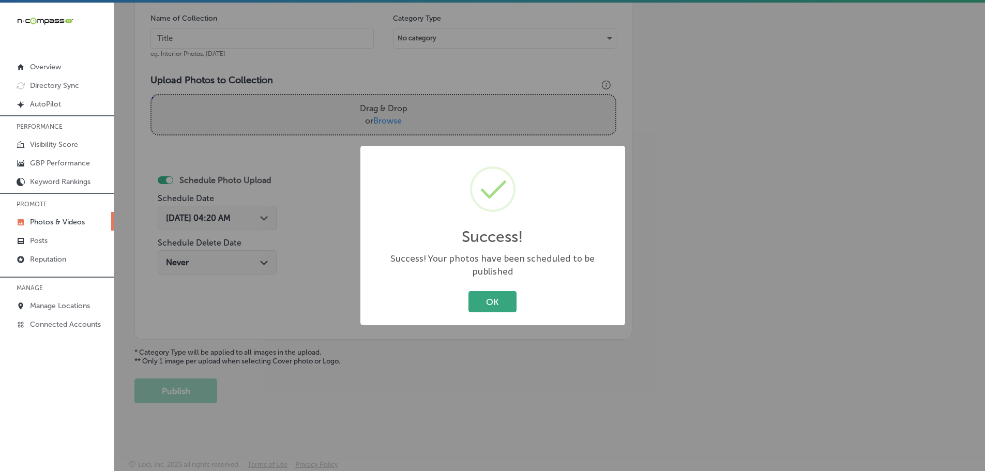
click at [484, 297] on button "OK" at bounding box center [493, 301] width 48 height 21
